Goal: Task Accomplishment & Management: Manage account settings

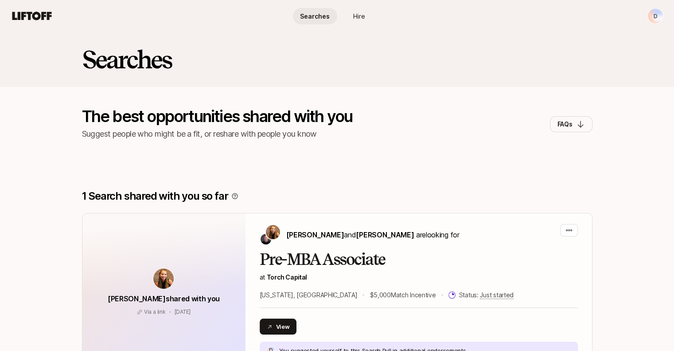
click at [658, 16] on html "D Searches Hire Searches Hire D Searches The best opportunities shared with you…" at bounding box center [337, 175] width 674 height 351
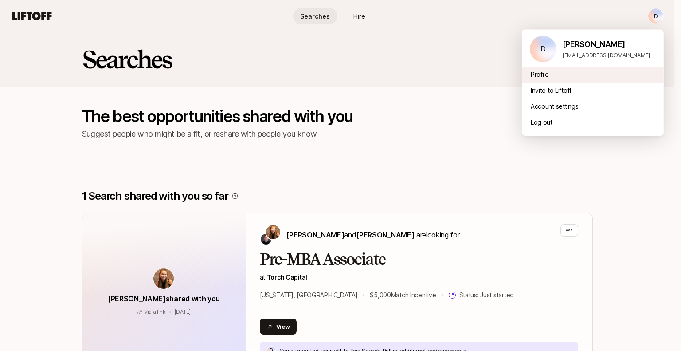
click at [541, 76] on div "Profile" at bounding box center [593, 74] width 142 height 16
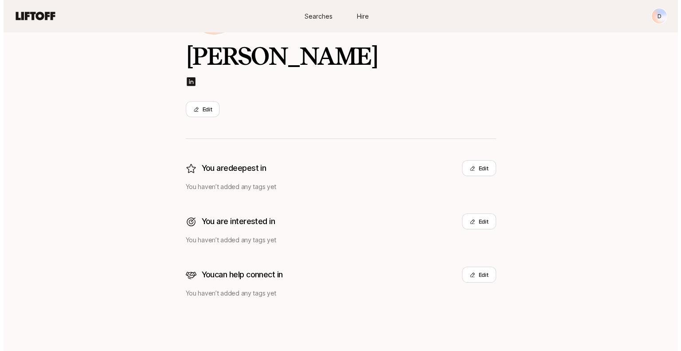
scroll to position [93, 0]
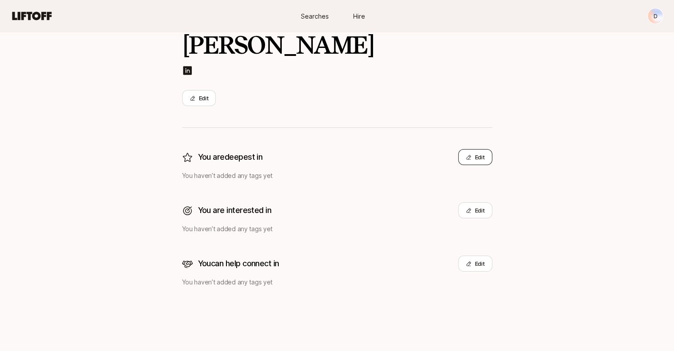
click at [477, 159] on button "Edit" at bounding box center [475, 157] width 34 height 16
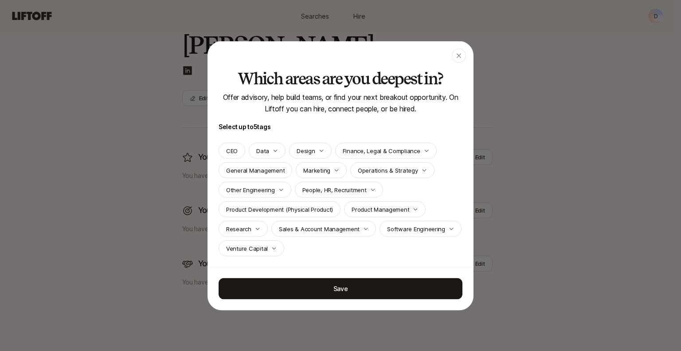
click at [306, 230] on p "Sales & Account Management" at bounding box center [319, 228] width 81 height 9
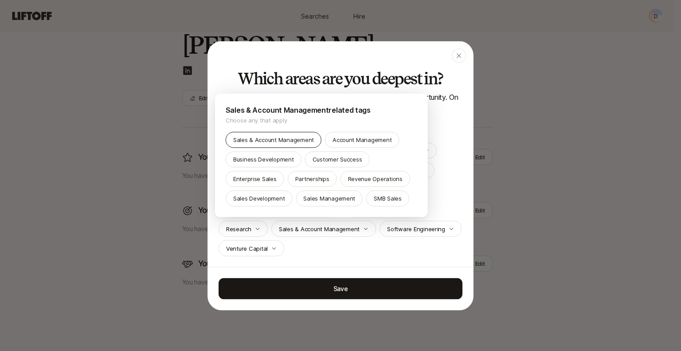
drag, startPoint x: 248, startPoint y: 199, endPoint x: 261, endPoint y: 195, distance: 13.0
click at [248, 199] on p "Sales Development" at bounding box center [259, 198] width 52 height 9
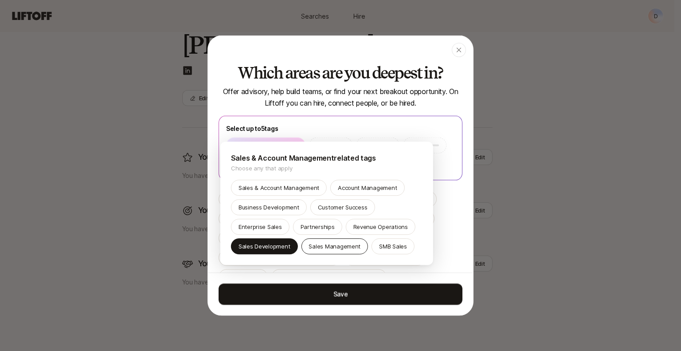
click at [316, 248] on p "Sales Management" at bounding box center [334, 246] width 52 height 9
click at [319, 242] on p "Sales Management" at bounding box center [334, 246] width 52 height 9
click at [280, 187] on p "Sales & Account Management" at bounding box center [278, 187] width 81 height 9
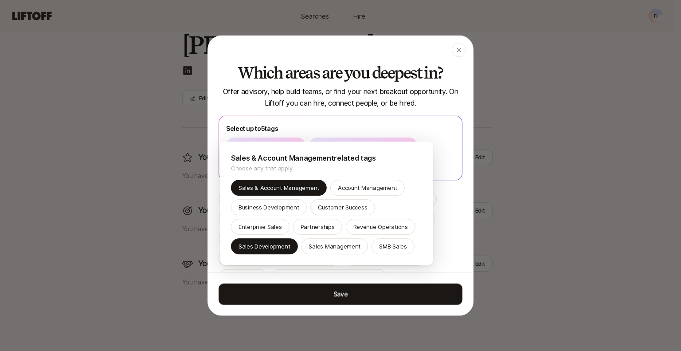
click at [423, 97] on div at bounding box center [340, 175] width 681 height 351
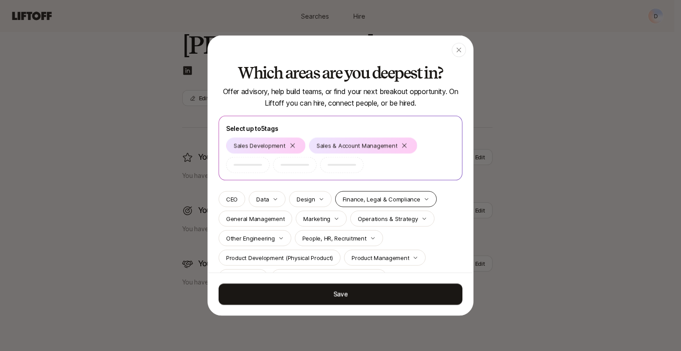
click at [383, 200] on p "Finance, Legal & Compliance" at bounding box center [382, 198] width 78 height 9
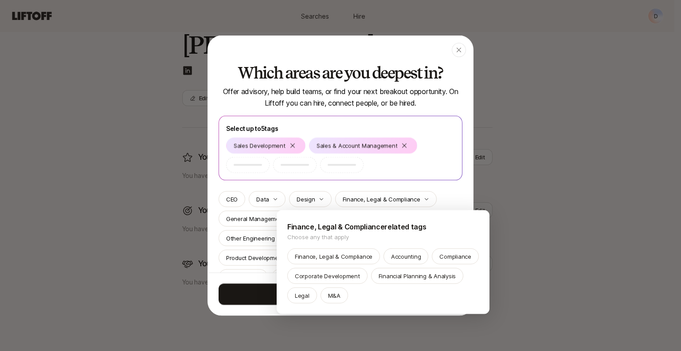
click at [456, 176] on div at bounding box center [340, 175] width 681 height 351
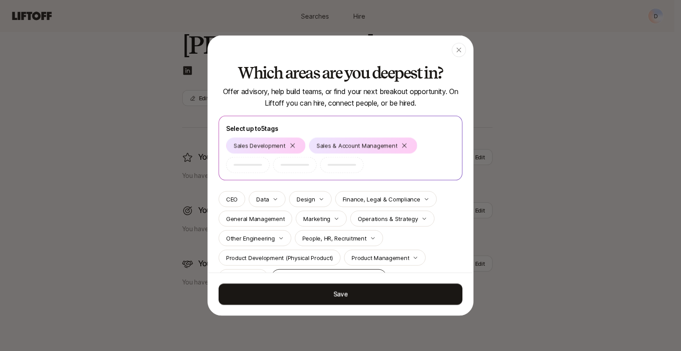
scroll to position [42, 0]
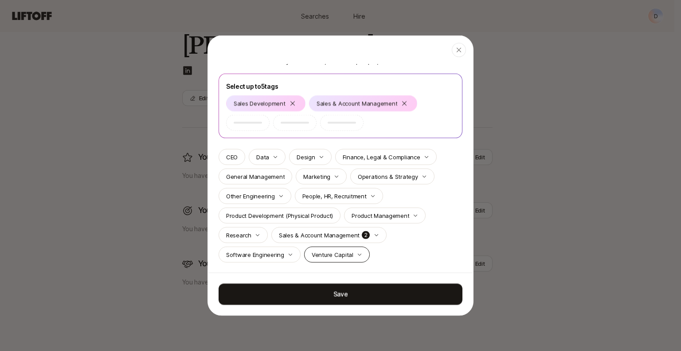
click at [344, 255] on p "Venture Capital" at bounding box center [333, 254] width 42 height 9
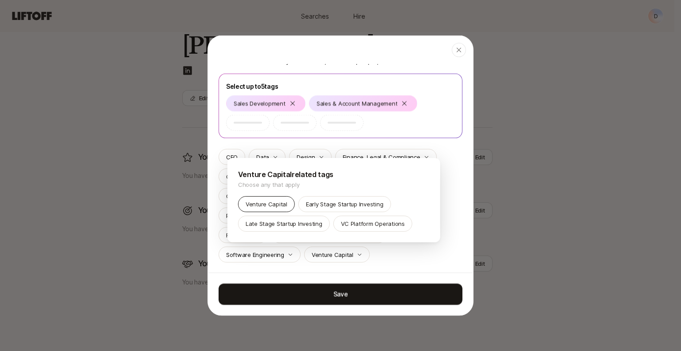
click at [280, 203] on p "Venture Capital" at bounding box center [267, 203] width 42 height 9
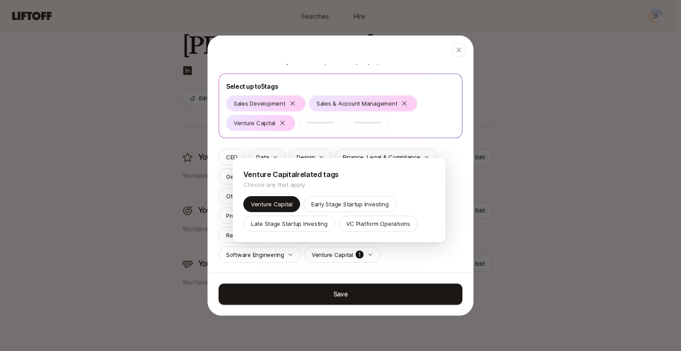
click at [326, 255] on div at bounding box center [340, 175] width 681 height 351
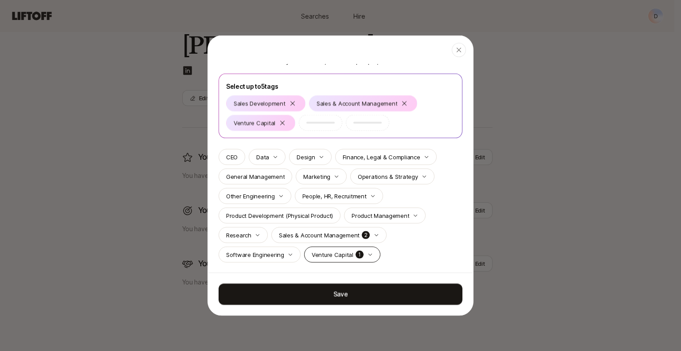
click at [360, 261] on div "Venture Capital 1" at bounding box center [342, 254] width 76 height 16
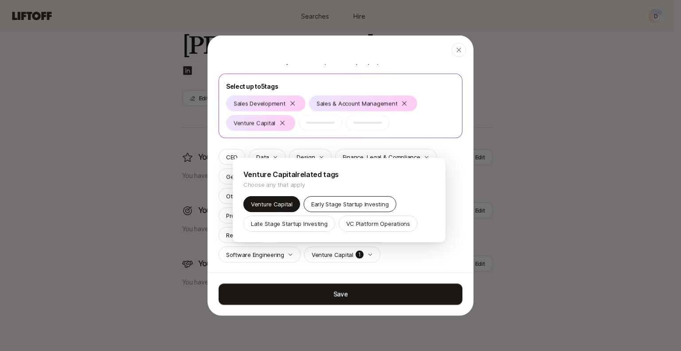
click at [355, 207] on p "Early Stage Startup Investing" at bounding box center [349, 203] width 77 height 9
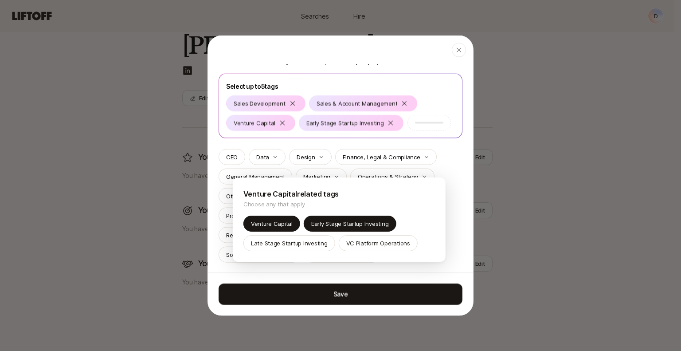
click at [450, 165] on div at bounding box center [340, 175] width 681 height 351
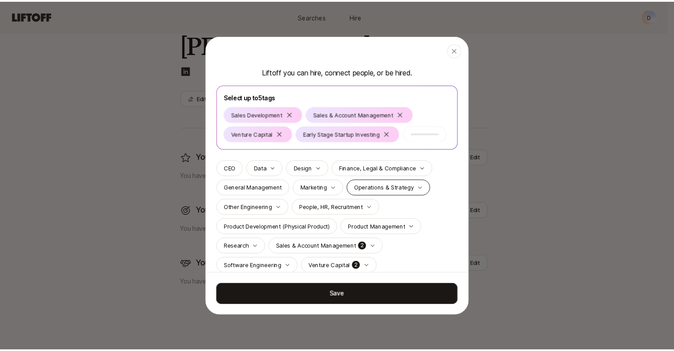
scroll to position [62, 0]
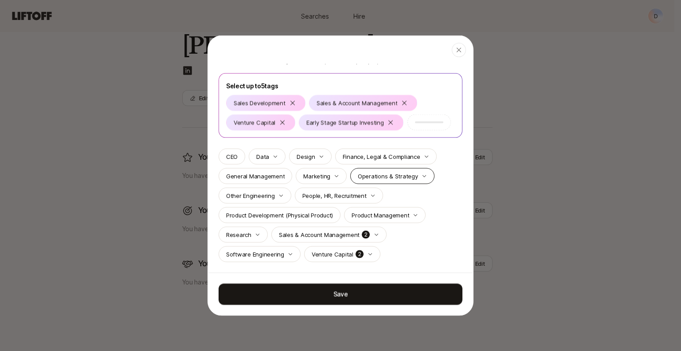
click at [412, 180] on div "Operations & Strategy" at bounding box center [392, 176] width 84 height 16
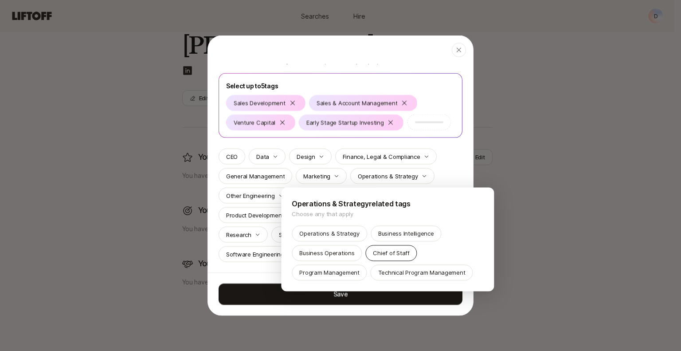
click at [392, 254] on p "Chief of Staff" at bounding box center [391, 252] width 36 height 9
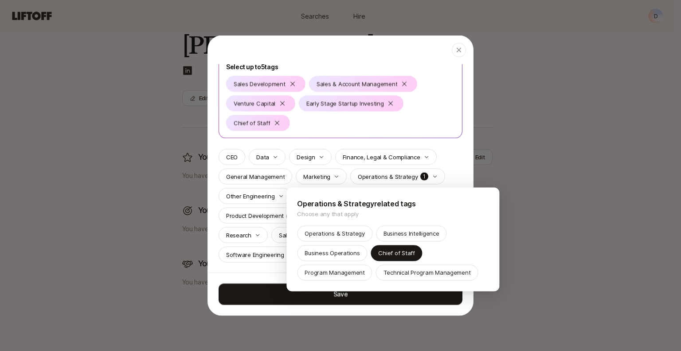
click at [455, 166] on div at bounding box center [340, 175] width 681 height 351
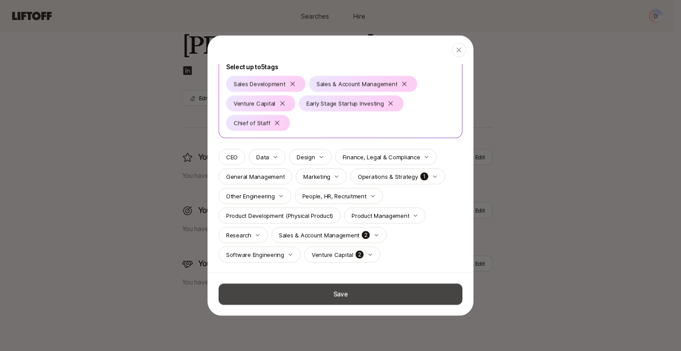
click at [382, 292] on button "Save" at bounding box center [340, 293] width 244 height 21
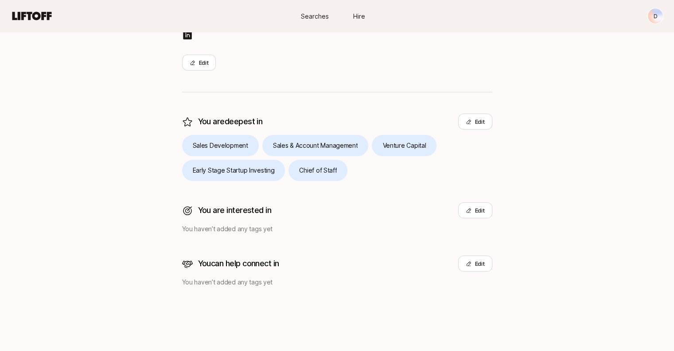
scroll to position [0, 0]
